Goal: Check status: Check status

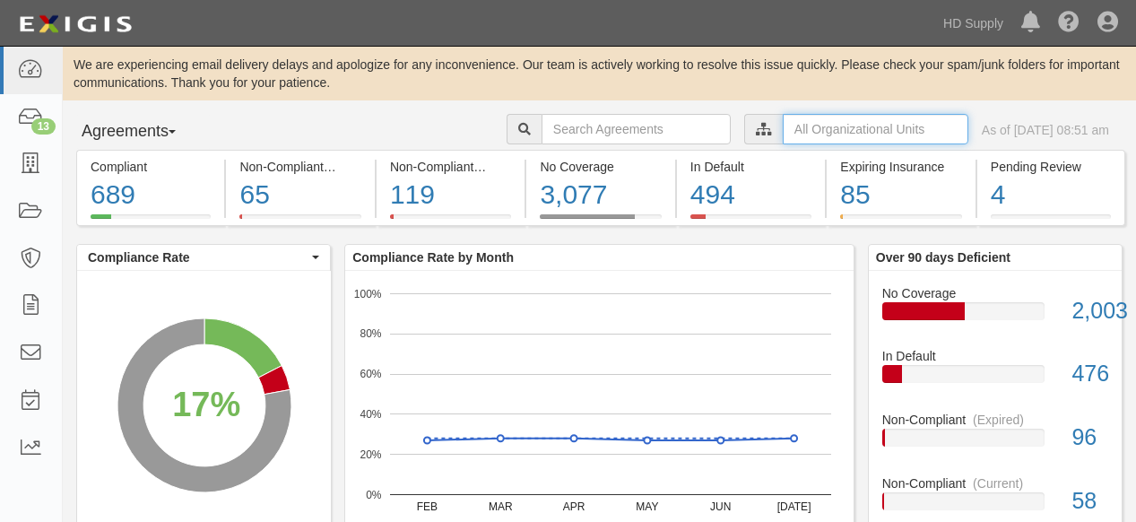
click at [783, 135] on input "text" at bounding box center [876, 129] width 186 height 30
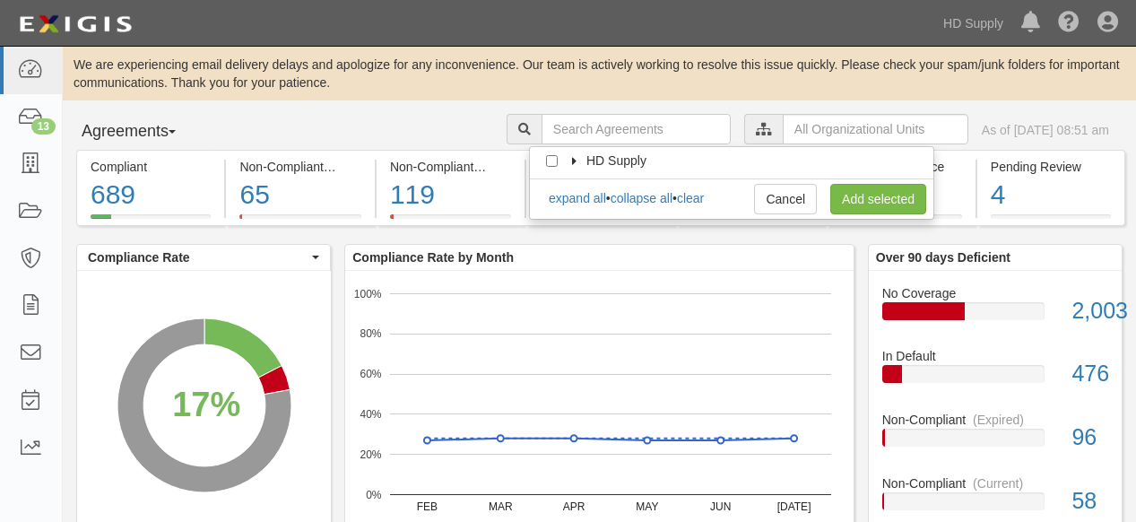
click at [573, 160] on icon at bounding box center [575, 162] width 13 height 8
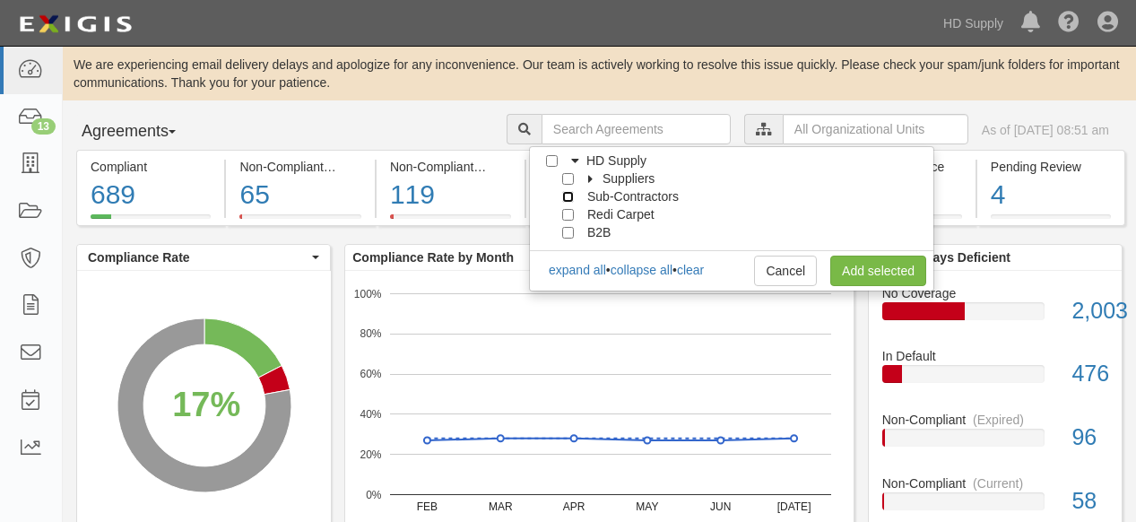
click at [567, 196] on input "Sub-Contractors" at bounding box center [568, 197] width 12 height 12
checkbox input "true"
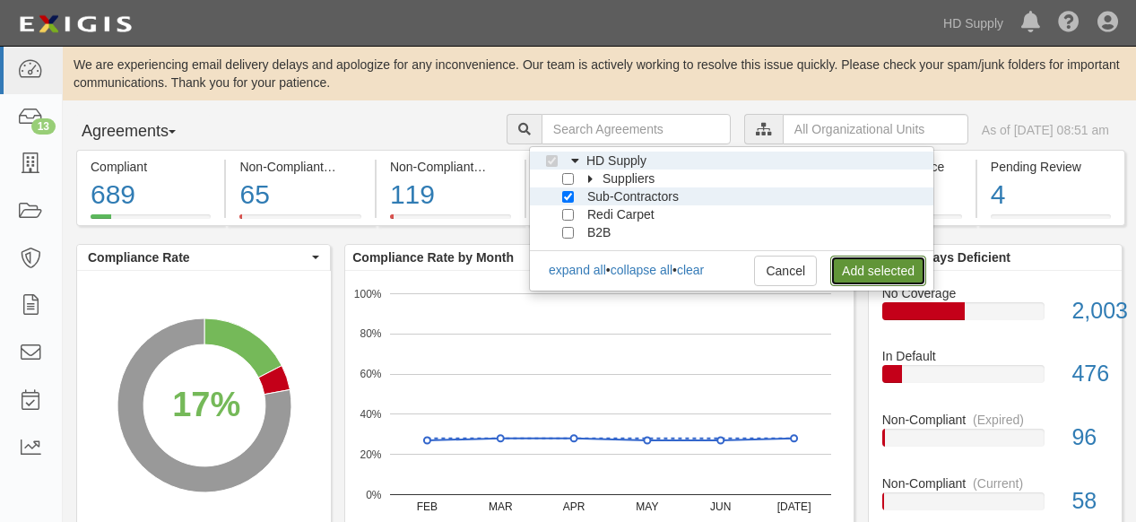
click at [849, 268] on link "Add selected" at bounding box center [878, 271] width 96 height 30
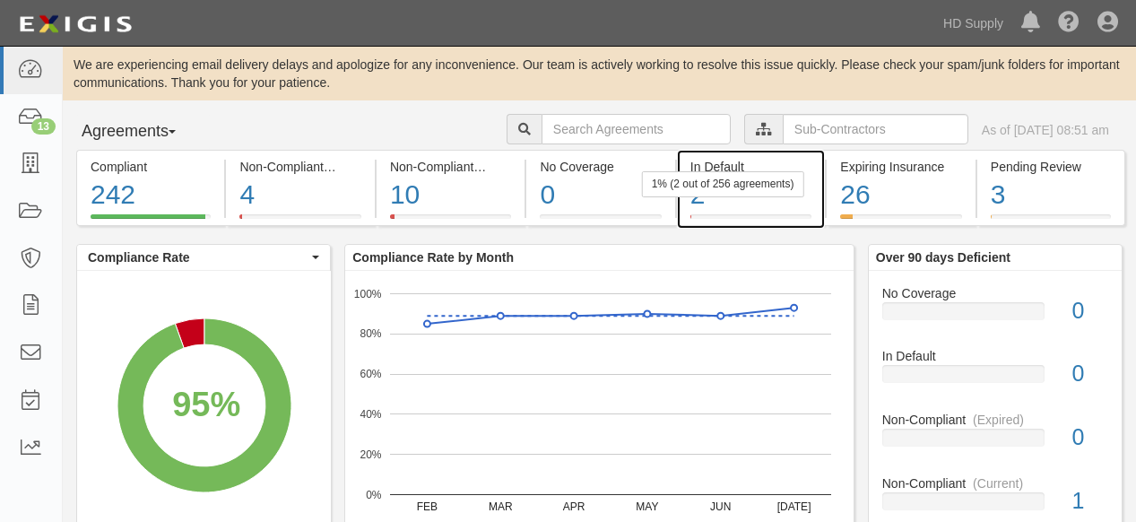
click at [694, 189] on div "1% (2 out of 256 agreements)" at bounding box center [723, 184] width 162 height 26
